Goal: Task Accomplishment & Management: Manage account settings

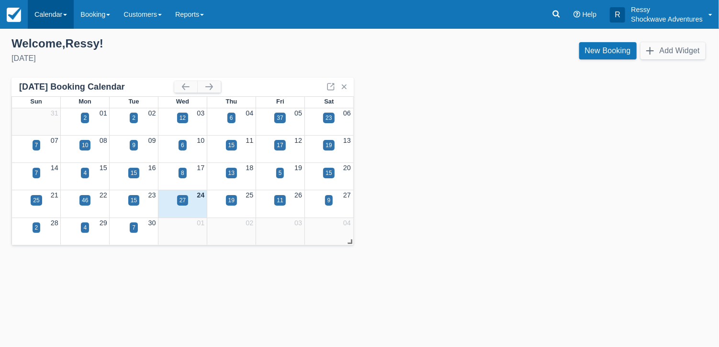
click at [32, 18] on link "Calendar" at bounding box center [51, 14] width 46 height 29
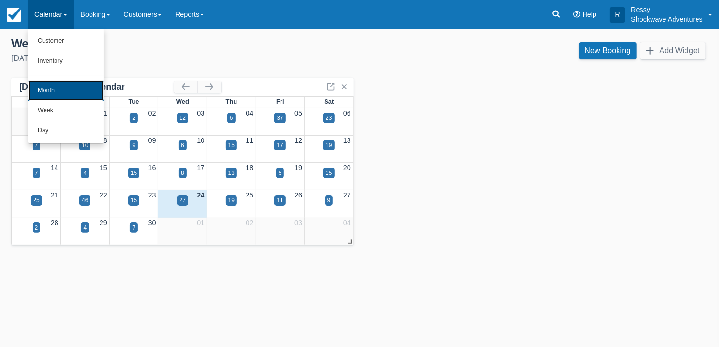
click at [56, 88] on link "Month" at bounding box center [66, 90] width 76 height 20
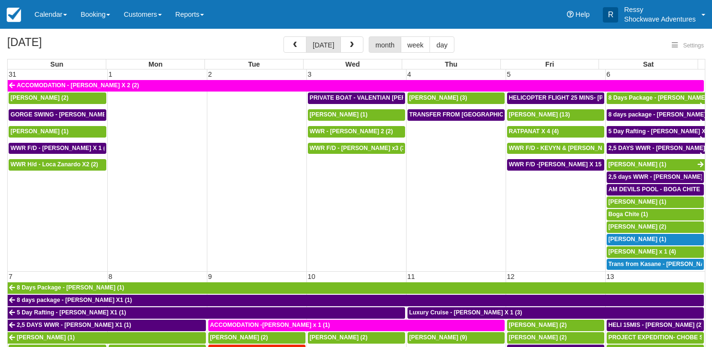
select select
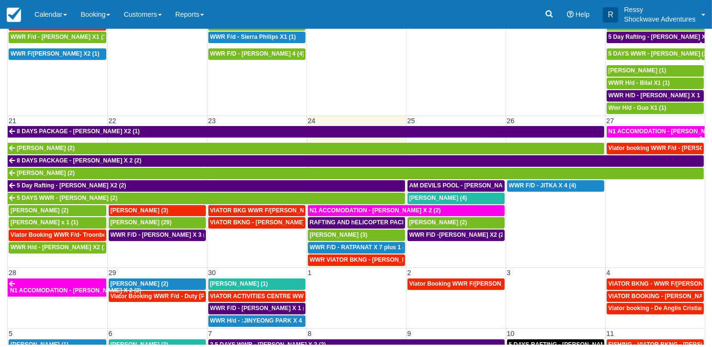
scroll to position [431, 0]
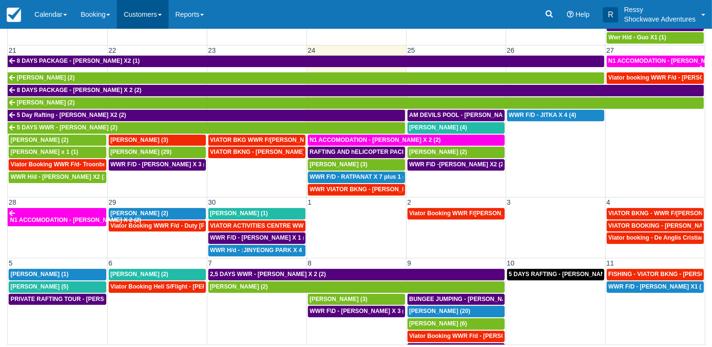
click at [168, 22] on link "Customers" at bounding box center [143, 14] width 52 height 29
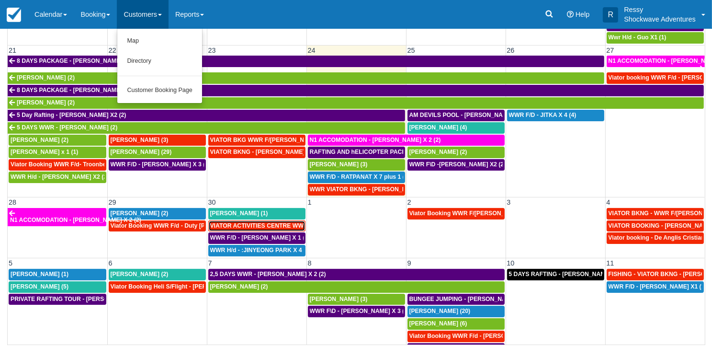
click at [252, 222] on span "VIATOR ACTIVITIES CENTRE WWR - takumi takabayashi X 1 (1)" at bounding box center [295, 225] width 171 height 7
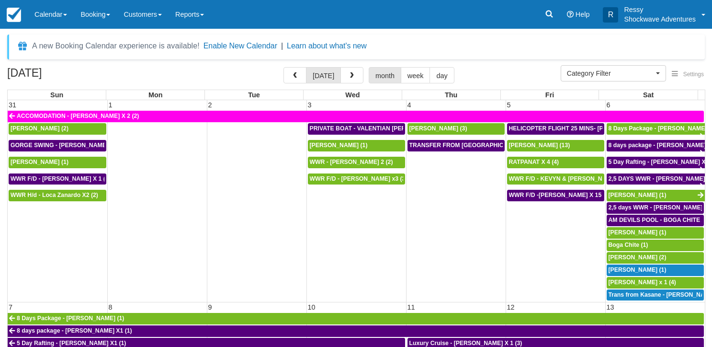
select select
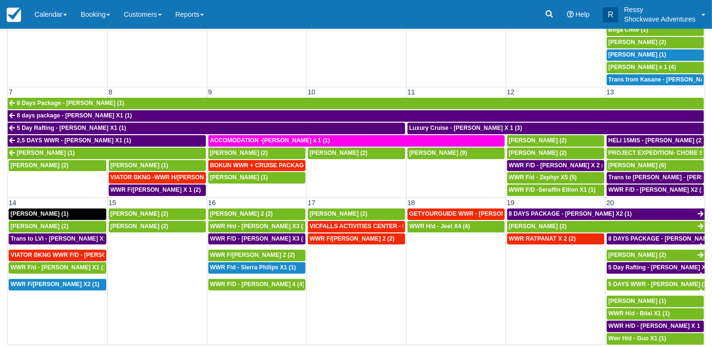
scroll to position [239, 0]
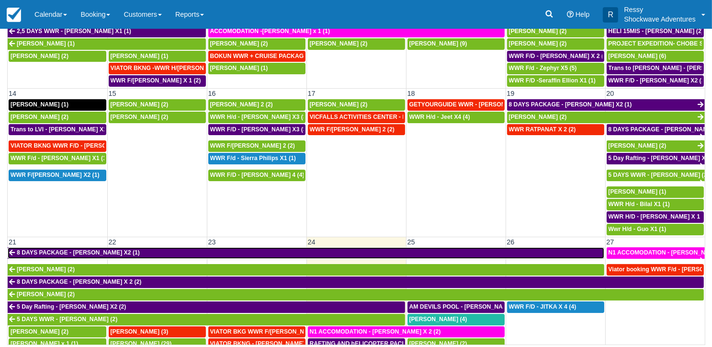
click at [324, 247] on link "8 DAYS PACKAGE - CYNTHIA SHARPE X2 (1)" at bounding box center [306, 252] width 596 height 11
